Goal: Information Seeking & Learning: Learn about a topic

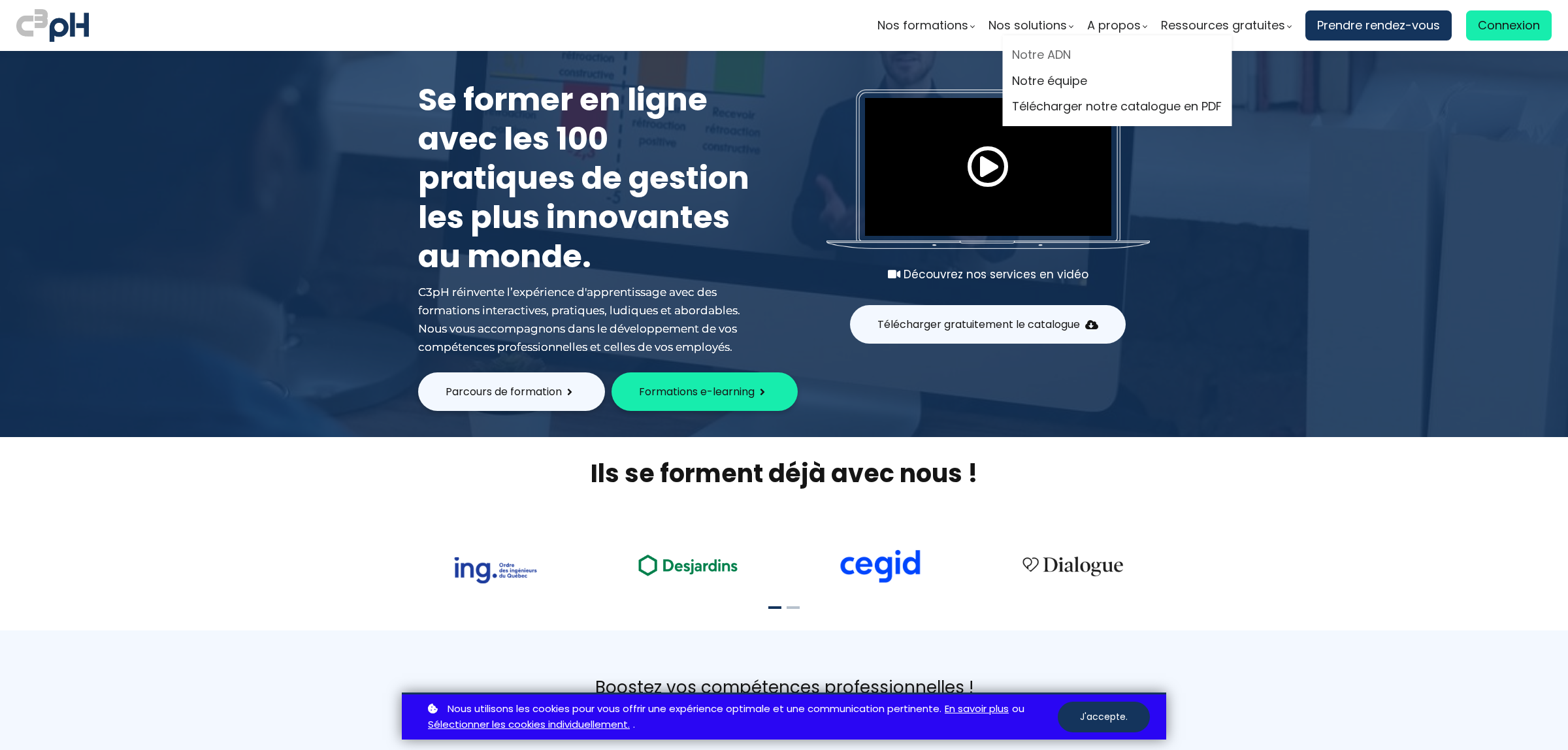
click at [1056, 50] on link "Notre ADN" at bounding box center [1116, 54] width 209 height 19
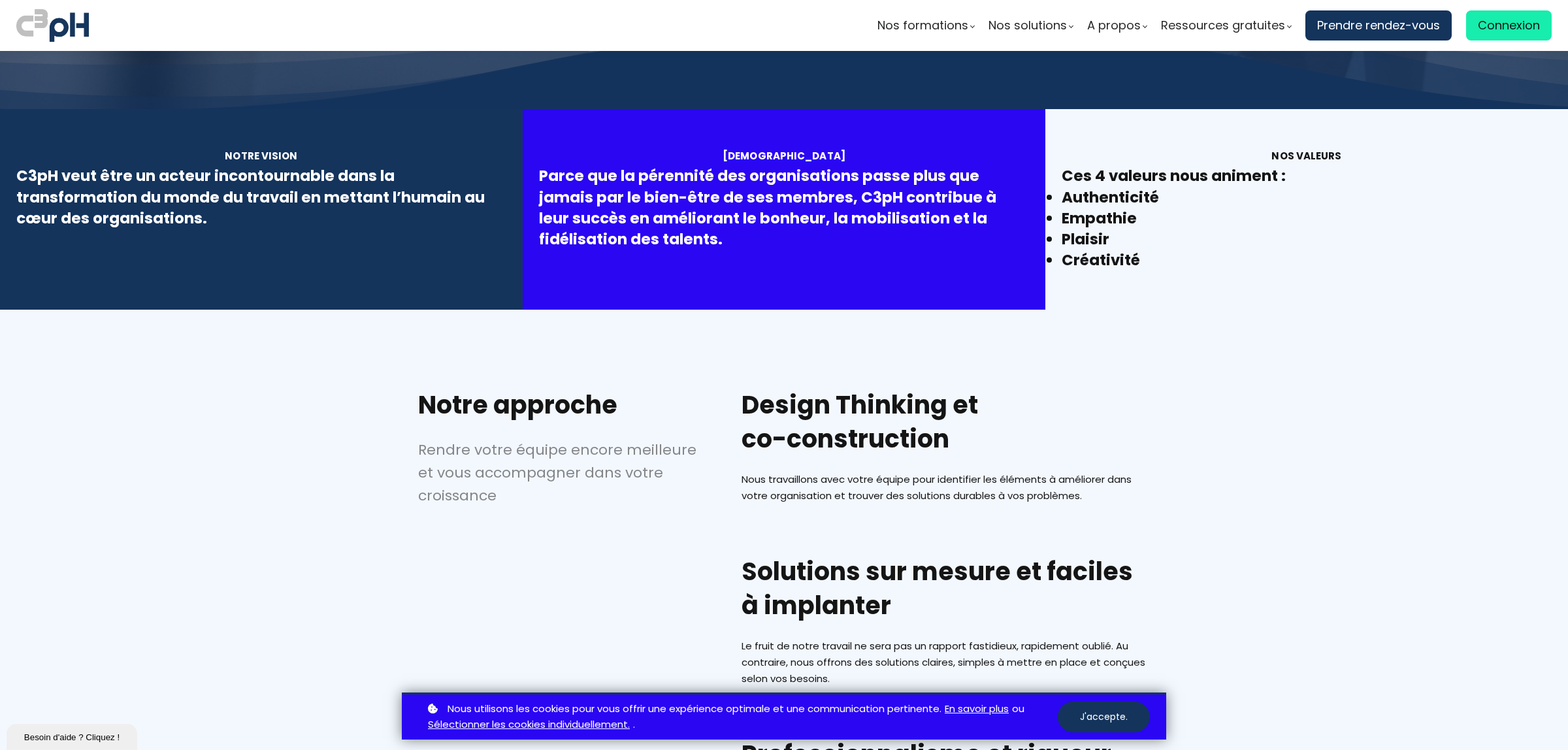
scroll to position [302, 0]
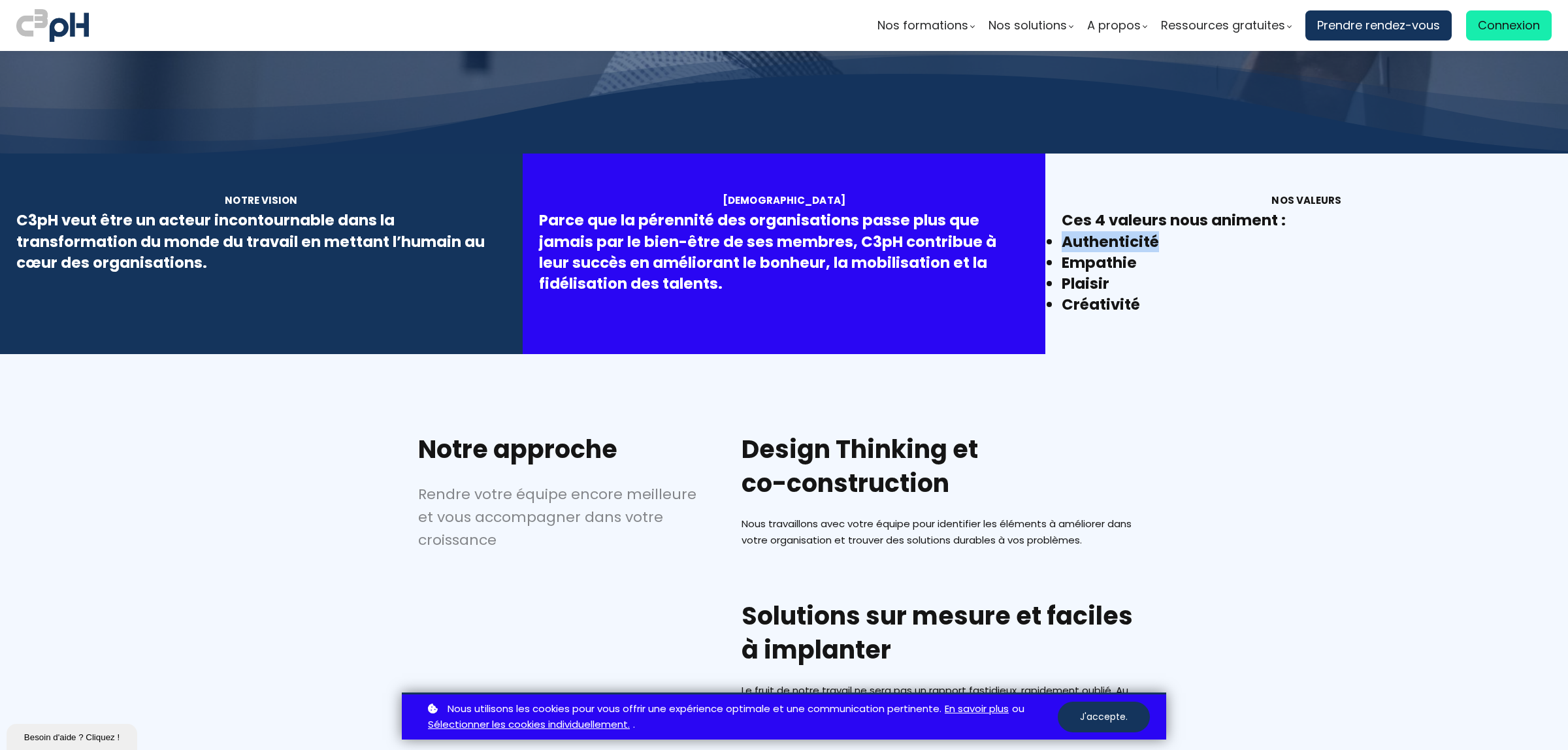
drag, startPoint x: 1057, startPoint y: 239, endPoint x: 1168, endPoint y: 243, distance: 111.1
click at [1168, 243] on li "Authenticité" at bounding box center [1306, 242] width 490 height 21
